Goal: Information Seeking & Learning: Check status

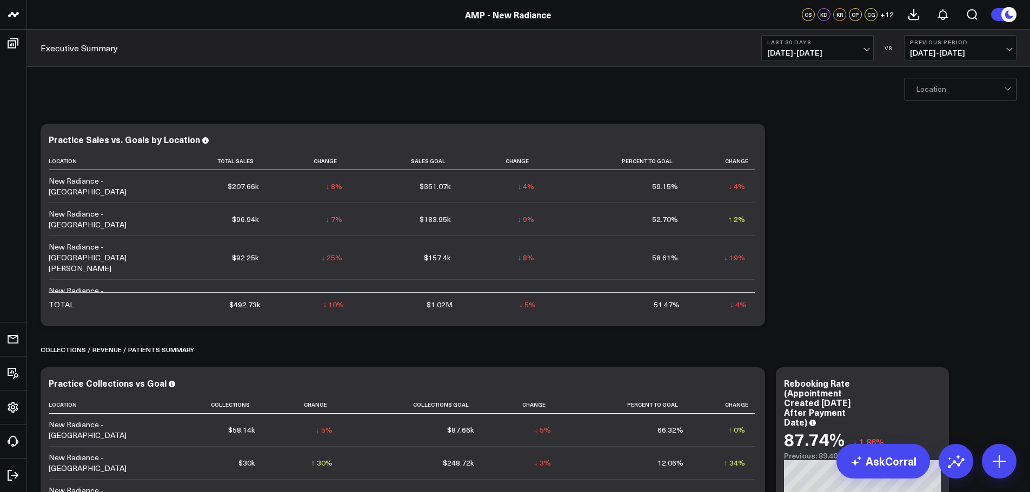
click at [856, 47] on button "Last 30 Days [DATE] - [DATE]" at bounding box center [817, 48] width 112 height 26
click at [806, 220] on link "Last Month" at bounding box center [816, 219] width 111 height 21
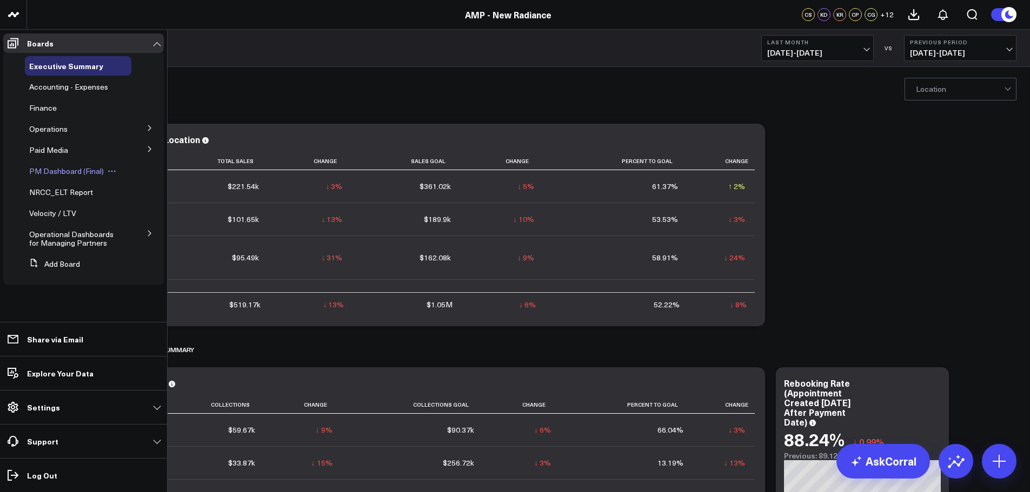
click at [55, 168] on span "PM Dashboard (Final)" at bounding box center [66, 171] width 75 height 10
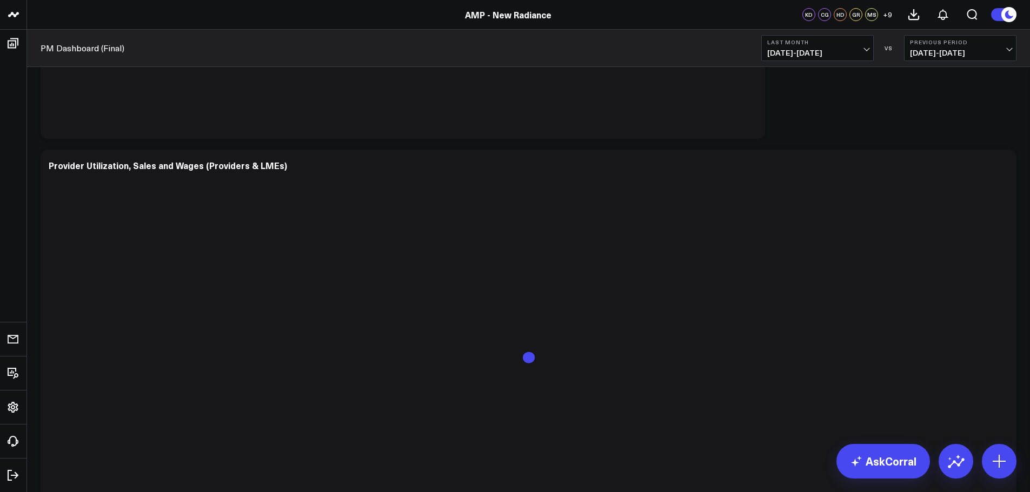
scroll to position [1243, 0]
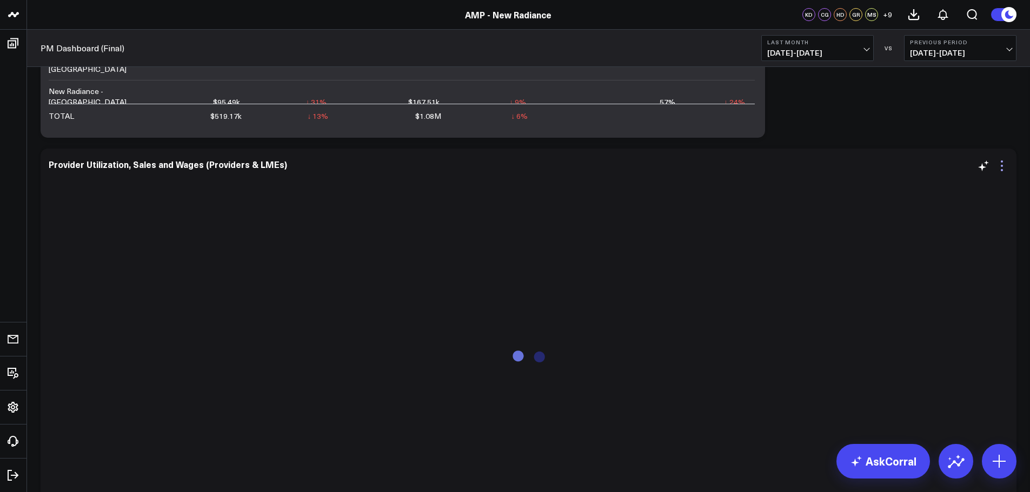
click at [1000, 168] on icon at bounding box center [1001, 165] width 13 height 13
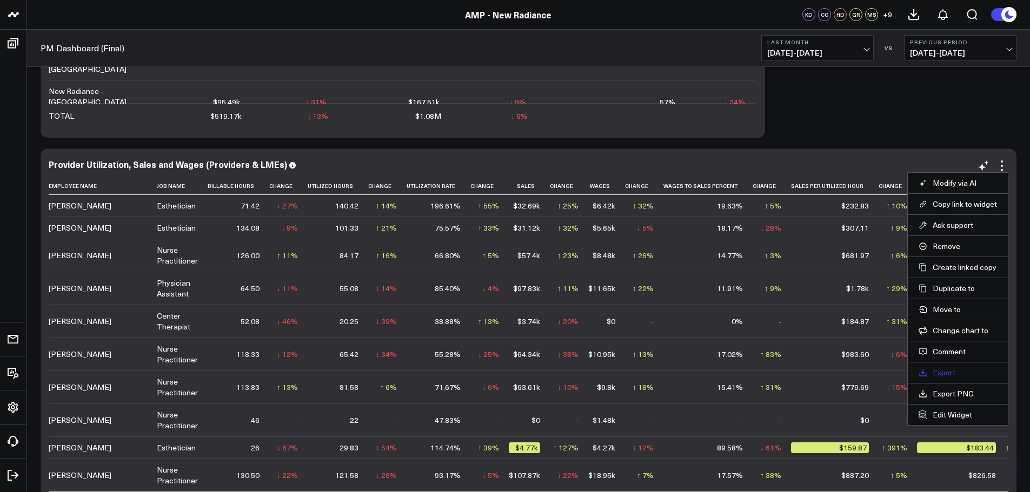
click at [945, 373] on link "Export" at bounding box center [957, 373] width 78 height 10
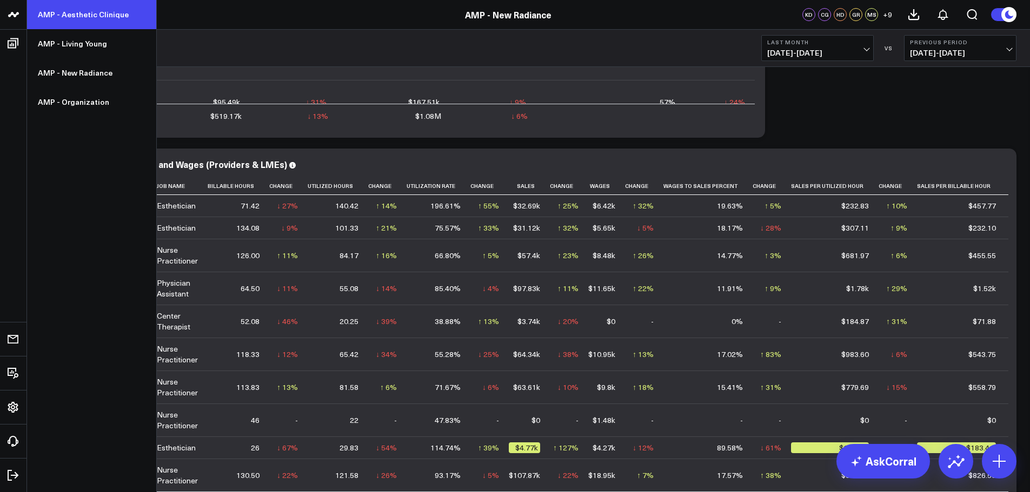
click at [66, 15] on link "AMP - Aesthetic Clinique" at bounding box center [91, 14] width 129 height 29
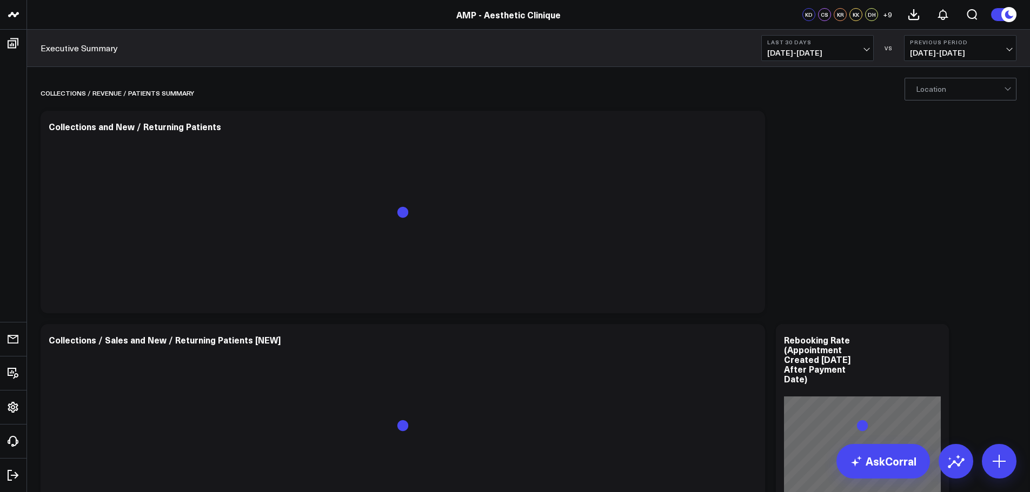
click at [810, 57] on span "08/03/25 - 09/01/25" at bounding box center [817, 53] width 101 height 9
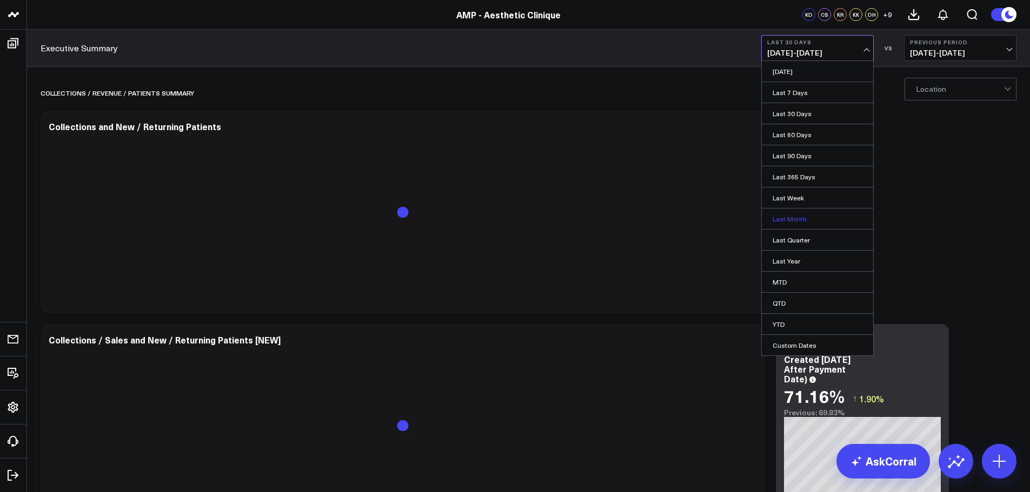
click at [797, 216] on link "Last Month" at bounding box center [816, 219] width 111 height 21
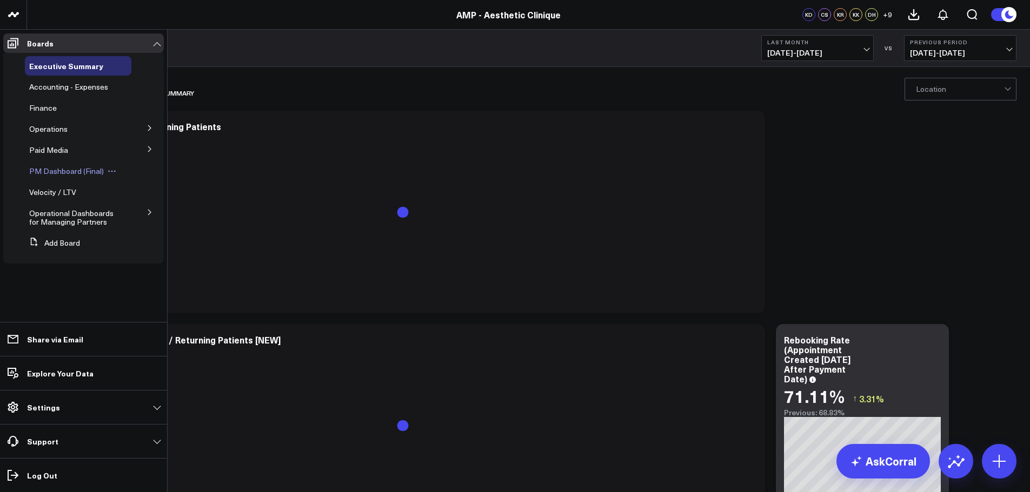
click at [55, 172] on span "PM Dashboard (Final)" at bounding box center [66, 171] width 75 height 10
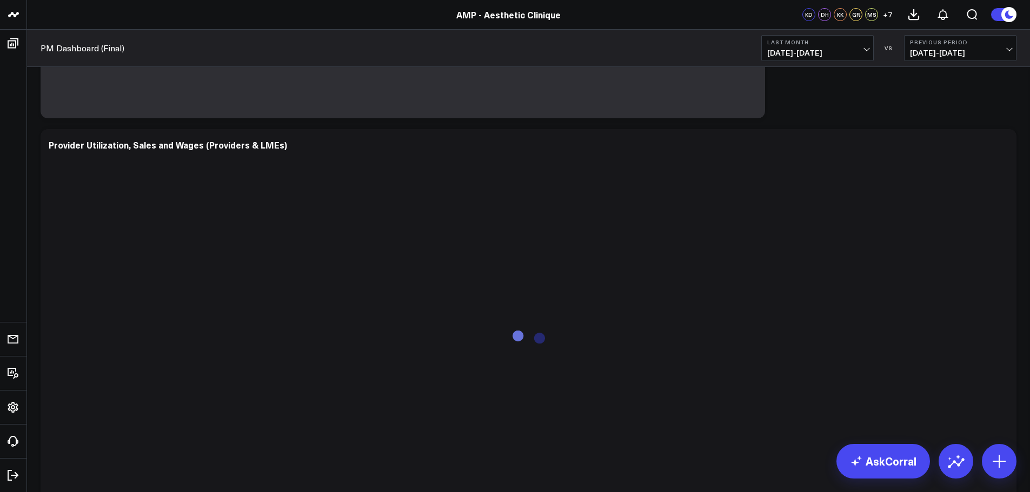
scroll to position [432, 0]
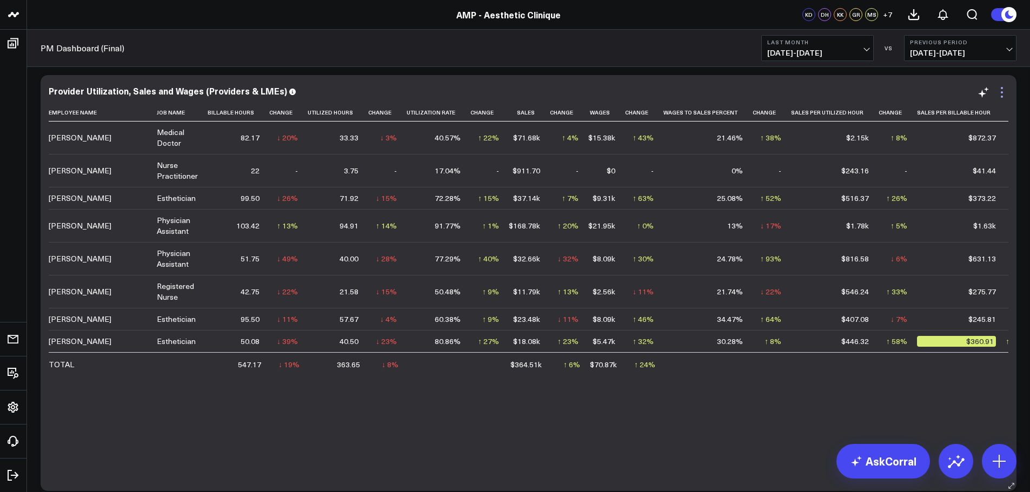
click at [1003, 93] on icon at bounding box center [1001, 92] width 13 height 13
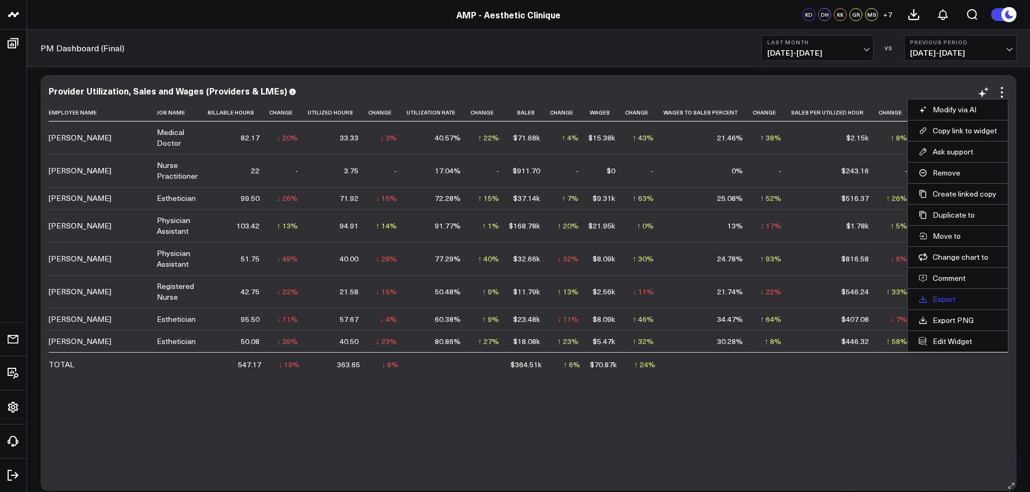
click at [946, 299] on link "Export" at bounding box center [957, 300] width 78 height 10
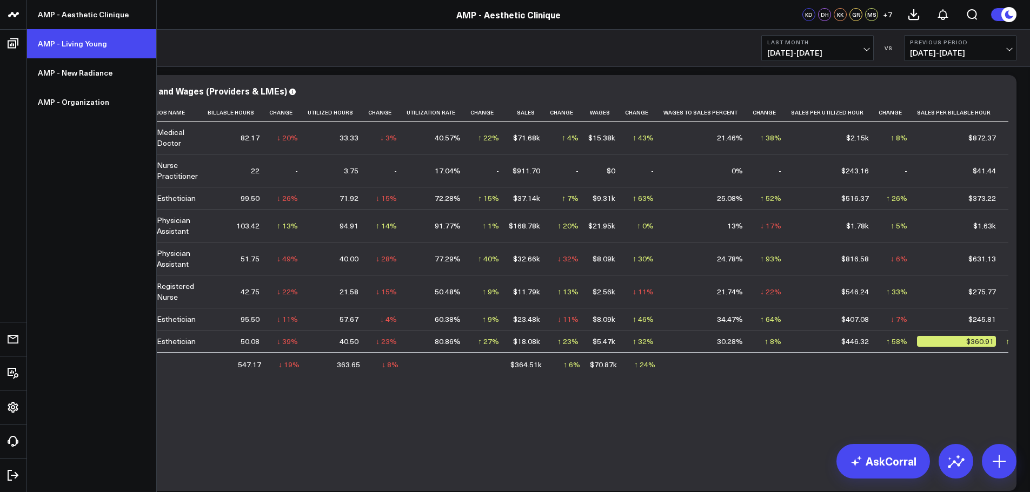
click at [60, 45] on link "AMP - Living Young" at bounding box center [91, 43] width 129 height 29
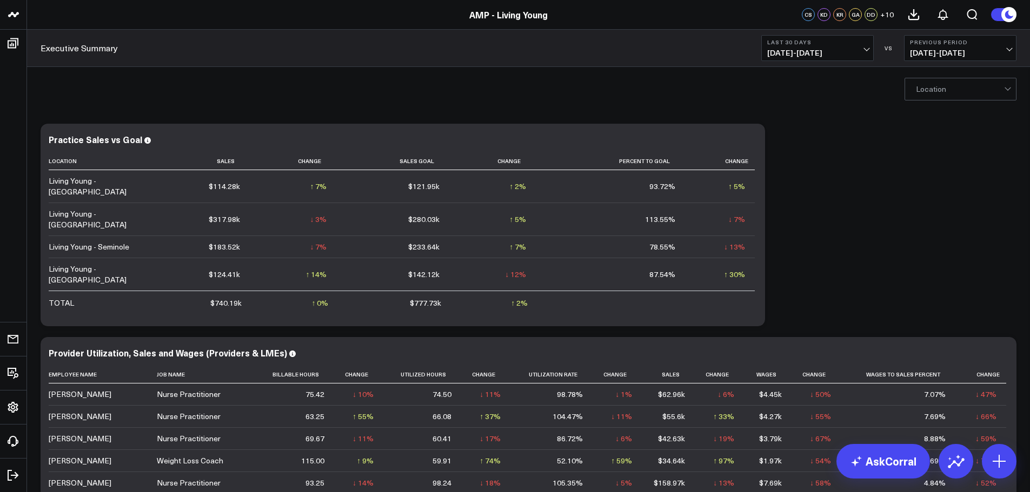
click at [828, 54] on span "08/03/25 - 09/01/25" at bounding box center [817, 53] width 101 height 9
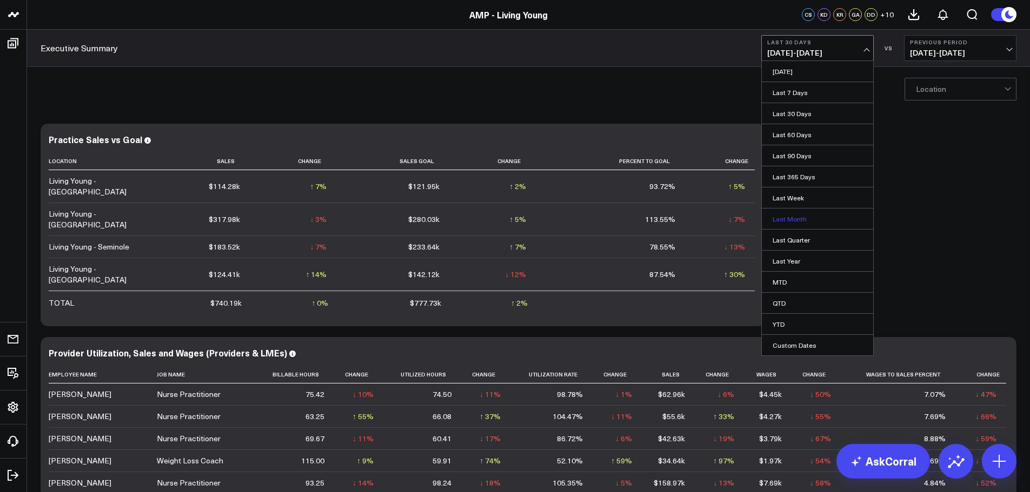
click at [796, 222] on link "Last Month" at bounding box center [816, 219] width 111 height 21
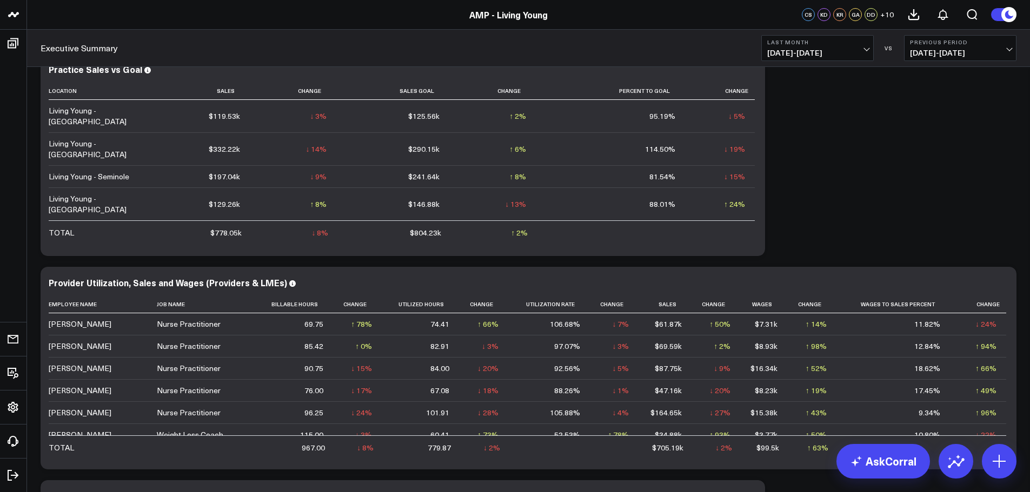
scroll to position [108, 0]
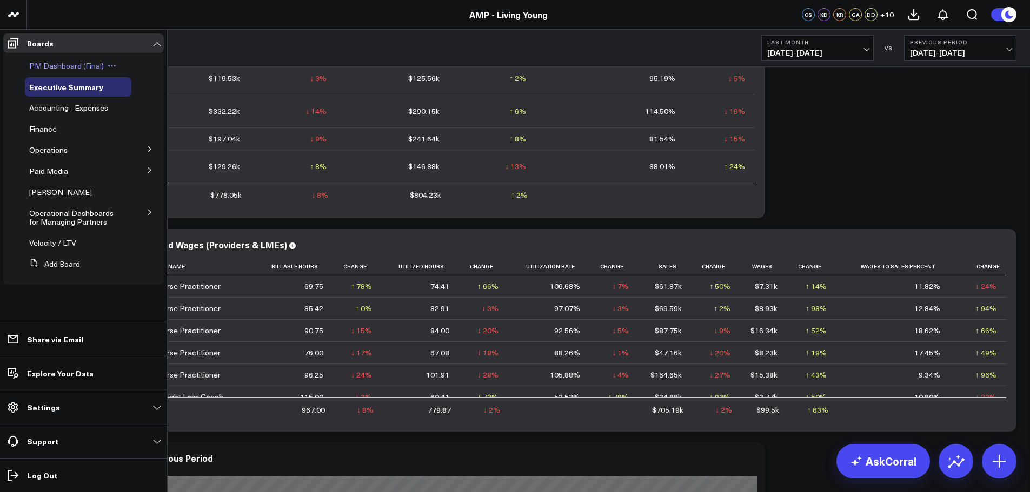
click at [77, 71] on div "PM Dashboard (Final)" at bounding box center [78, 65] width 106 height 19
click at [71, 68] on span "PM Dashboard (Final)" at bounding box center [66, 66] width 75 height 10
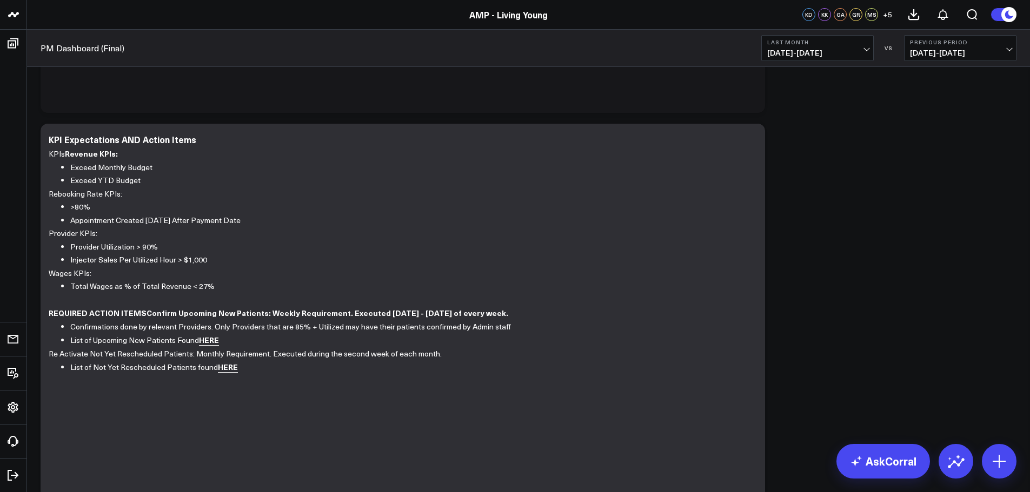
scroll to position [594, 0]
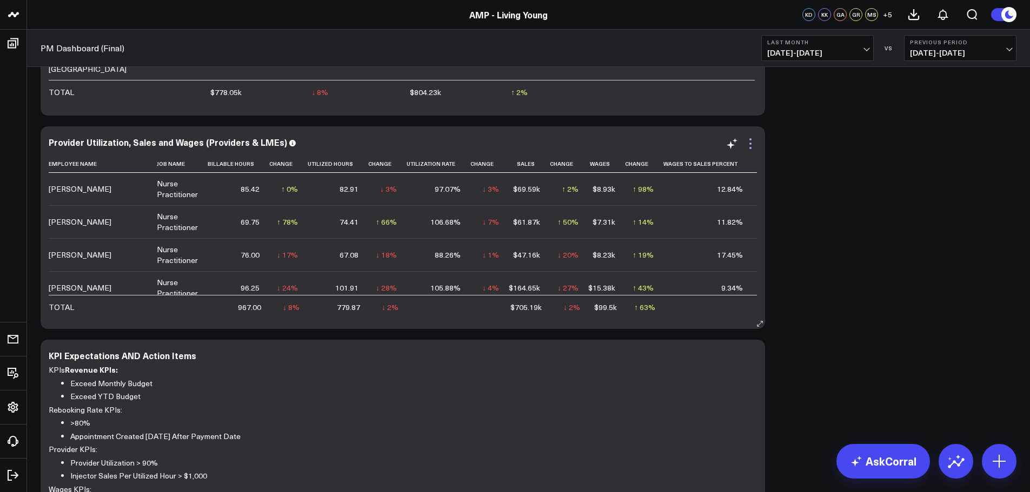
click at [752, 144] on icon at bounding box center [750, 143] width 13 height 13
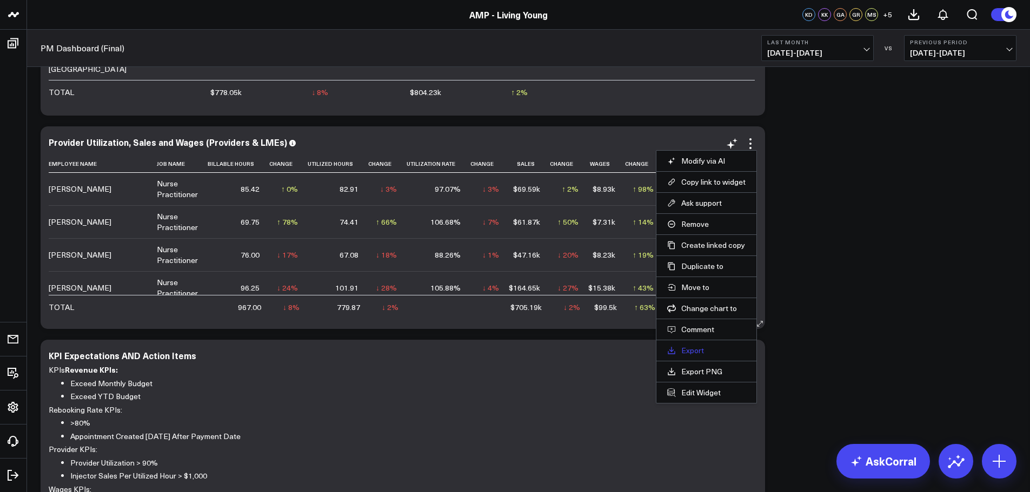
click at [697, 350] on link "Export" at bounding box center [706, 351] width 78 height 10
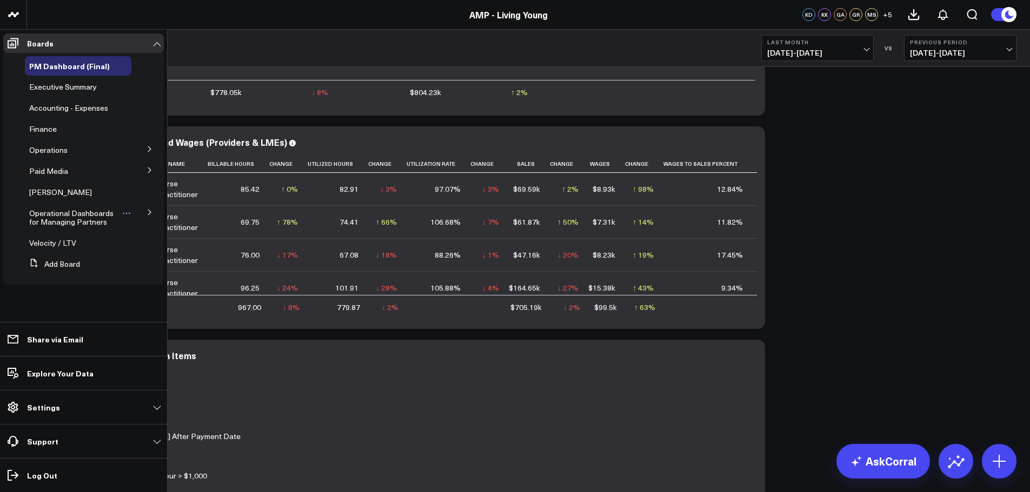
click at [84, 221] on span "Operational Dashboards for Managing Partners" at bounding box center [71, 217] width 84 height 19
click at [147, 212] on icon at bounding box center [149, 212] width 6 height 6
click at [85, 271] on span "KPI - Sales per Service Hour" at bounding box center [75, 273] width 78 height 19
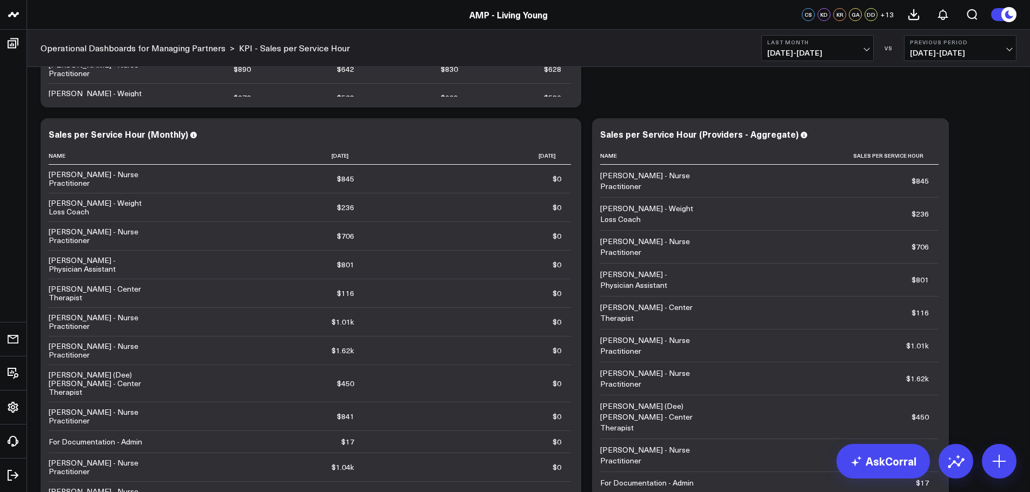
scroll to position [486, 0]
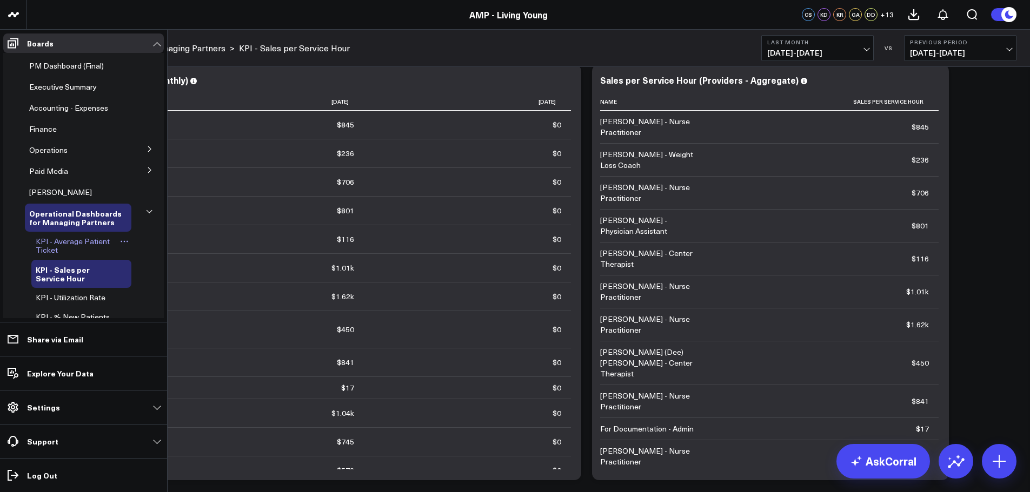
click at [72, 241] on span "KPI - Average Patient Ticket" at bounding box center [73, 245] width 74 height 19
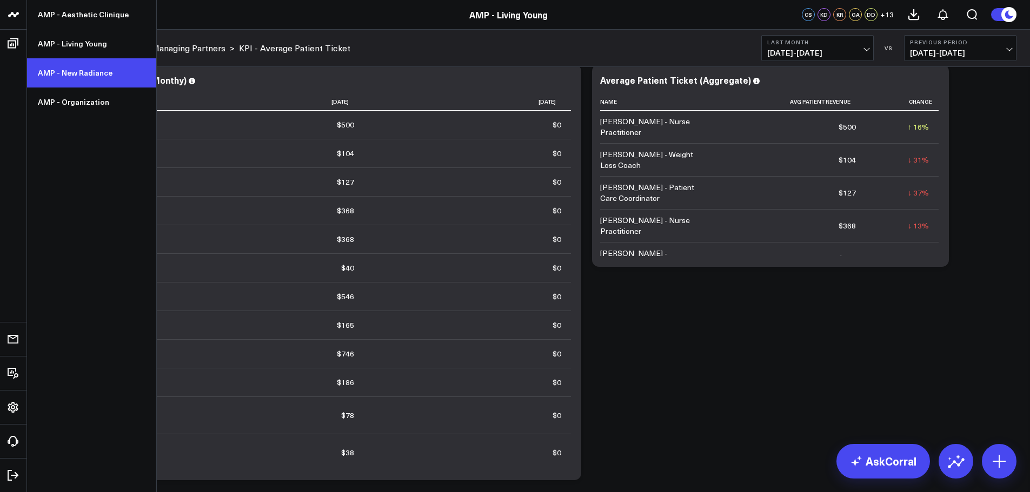
click at [71, 69] on link "AMP - New Radiance" at bounding box center [91, 72] width 129 height 29
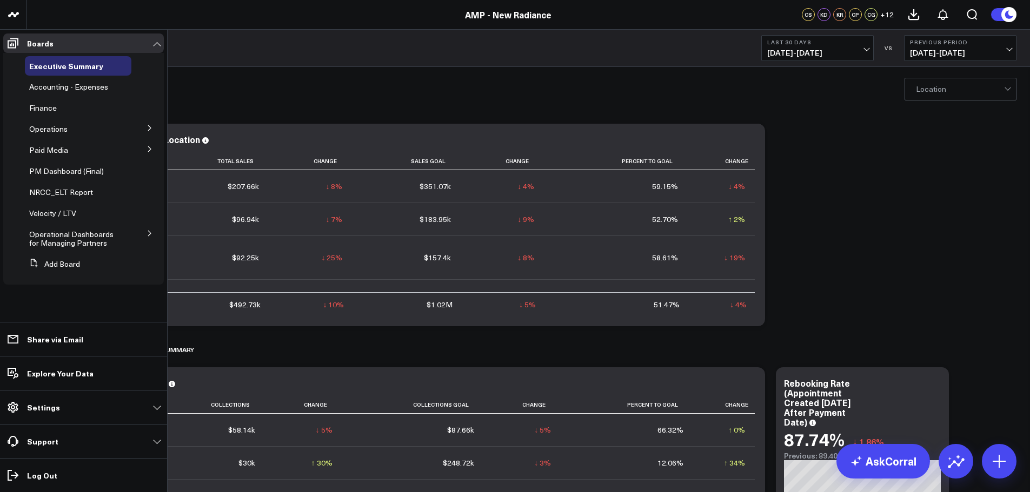
click at [152, 237] on icon at bounding box center [149, 233] width 6 height 6
click at [88, 267] on span "KPI - Average Patient Ticket" at bounding box center [73, 266] width 74 height 19
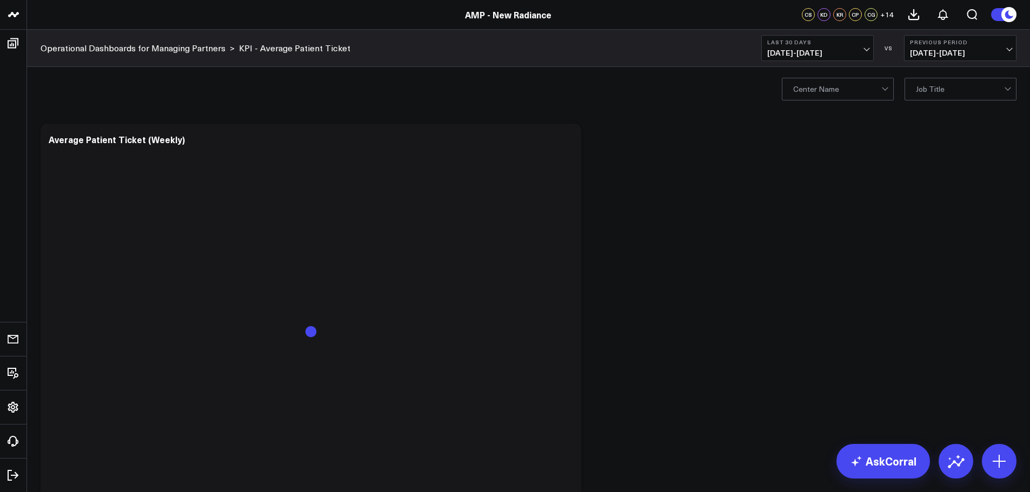
click at [856, 46] on button "Last 30 Days [DATE] - [DATE]" at bounding box center [817, 48] width 112 height 26
click at [790, 220] on link "Last Month" at bounding box center [816, 219] width 111 height 21
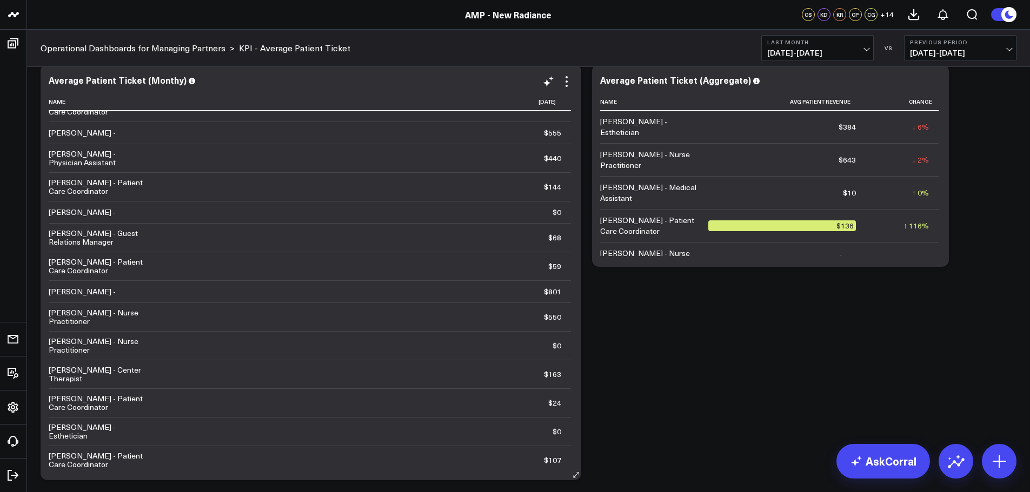
scroll to position [305, 0]
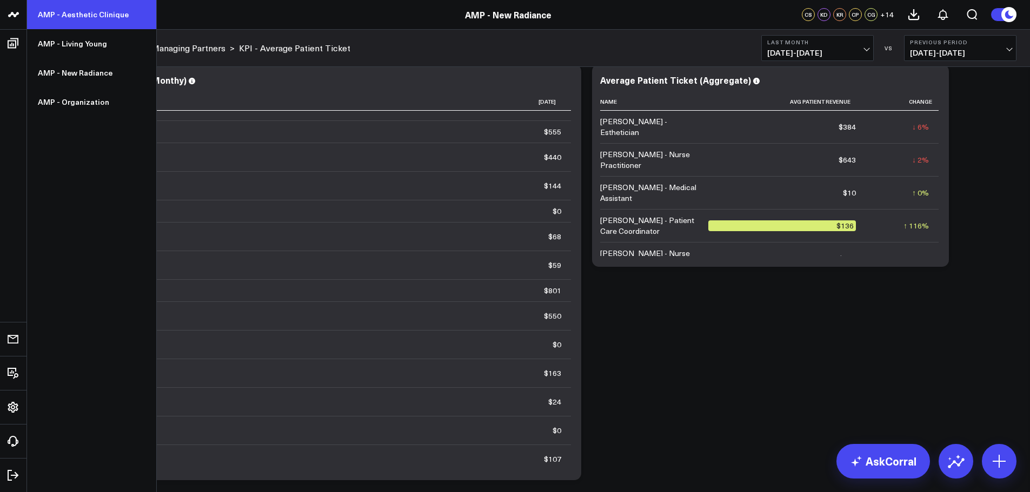
click at [98, 12] on link "AMP - Aesthetic Clinique" at bounding box center [91, 14] width 129 height 29
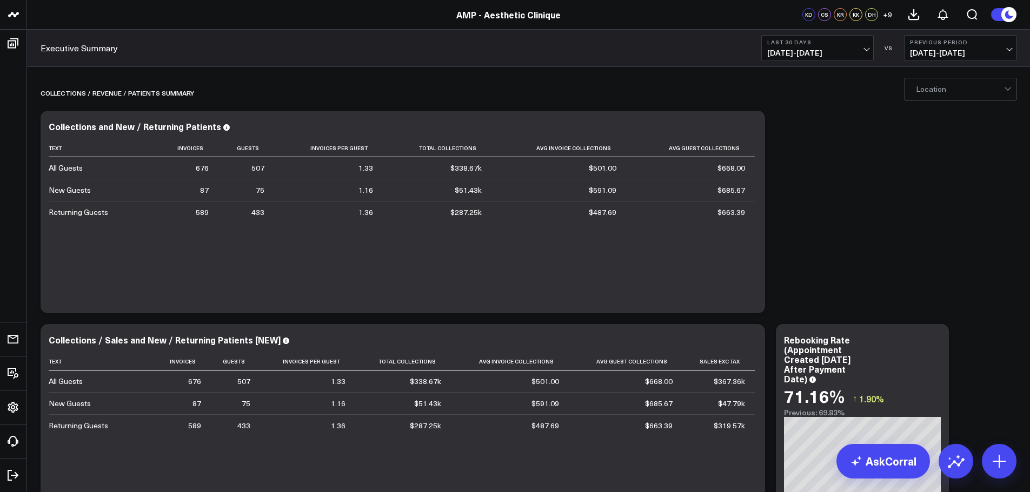
click at [822, 52] on span "[DATE] - [DATE]" at bounding box center [817, 53] width 101 height 9
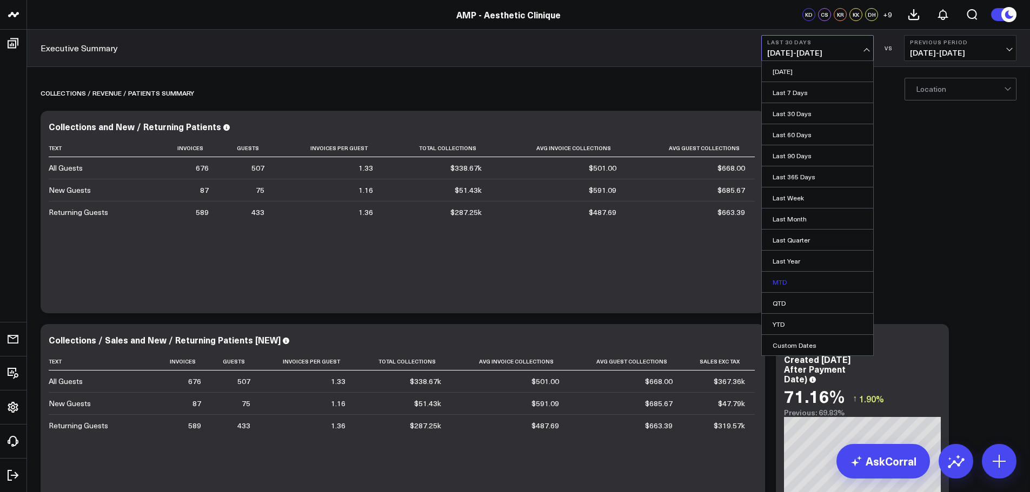
click at [783, 284] on link "MTD" at bounding box center [816, 282] width 111 height 21
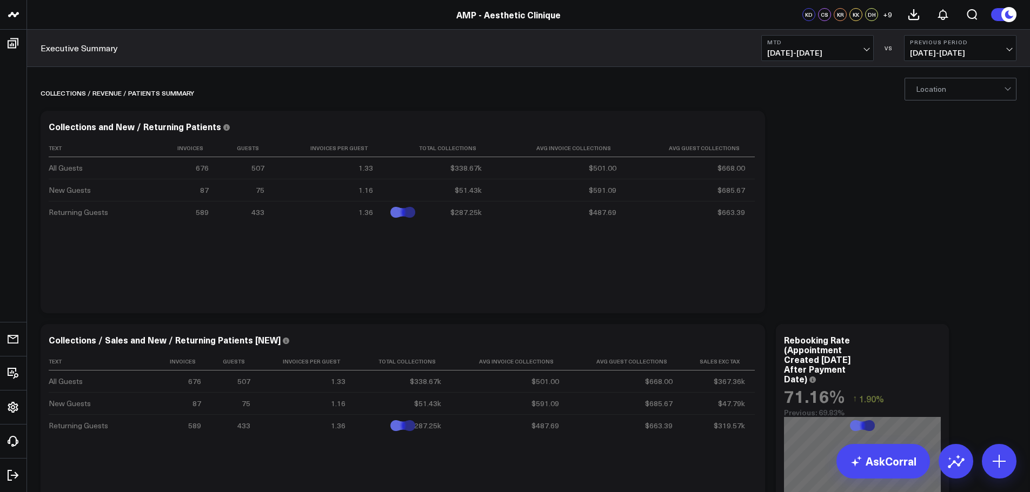
click at [826, 51] on span "[DATE] - [DATE]" at bounding box center [817, 53] width 101 height 9
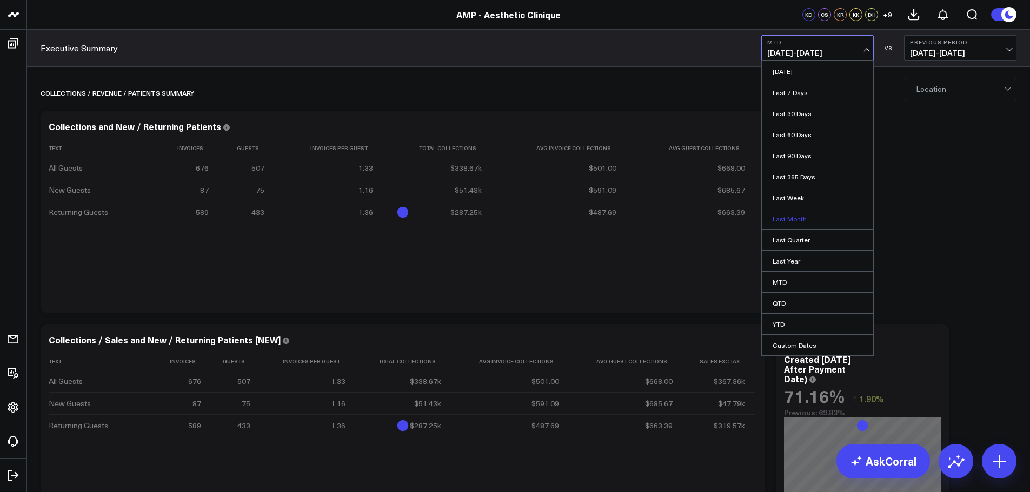
click at [793, 220] on link "Last Month" at bounding box center [816, 219] width 111 height 21
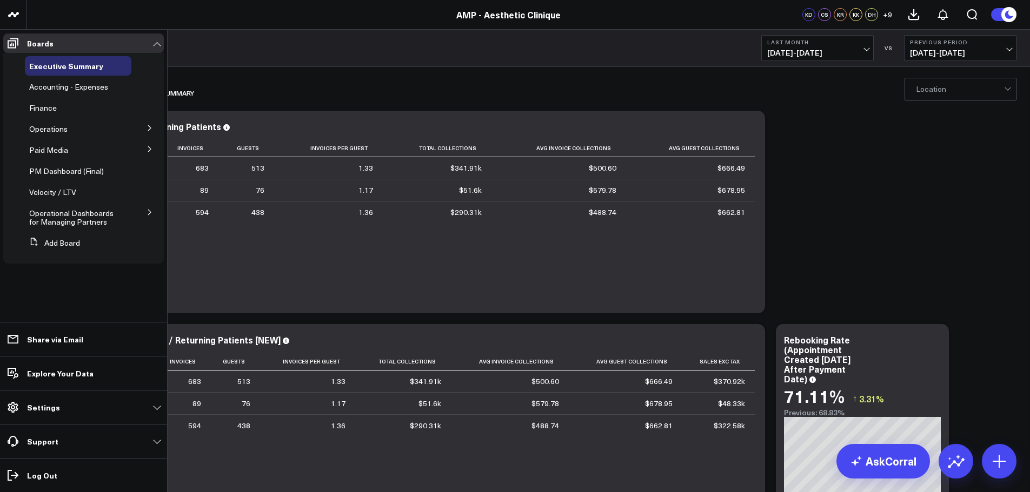
click at [148, 212] on icon at bounding box center [149, 212] width 6 height 6
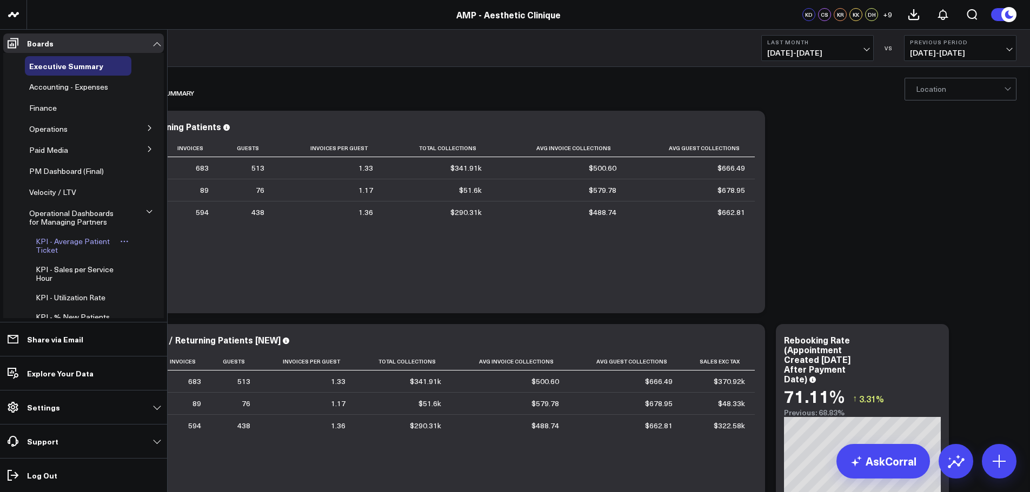
click at [71, 242] on span "KPI - Average Patient Ticket" at bounding box center [73, 245] width 74 height 19
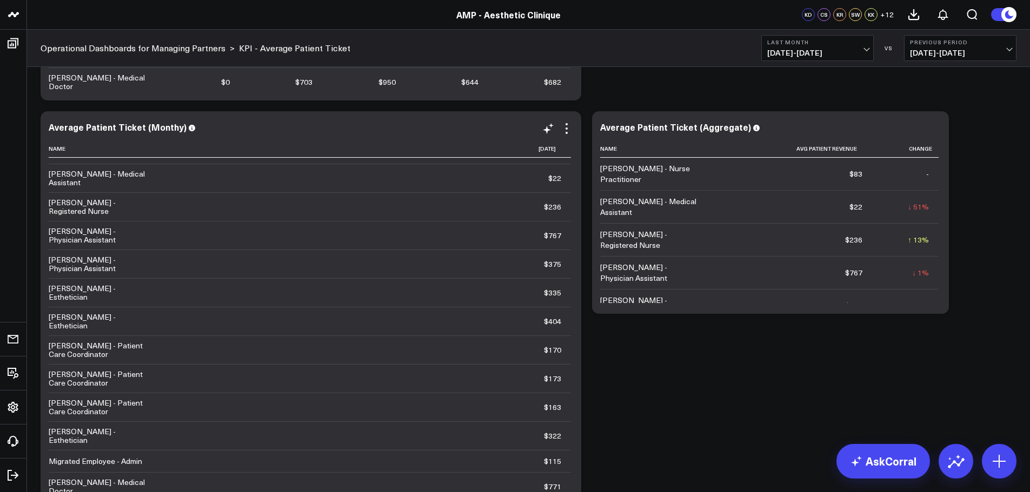
scroll to position [486, 0]
